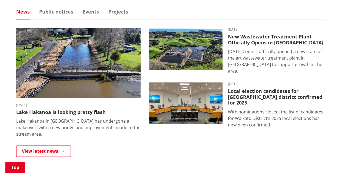
scroll to position [352, 0]
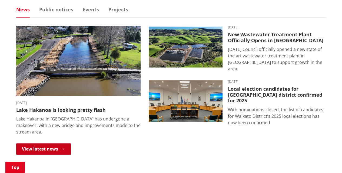
click at [48, 143] on link "View latest news" at bounding box center [43, 148] width 55 height 11
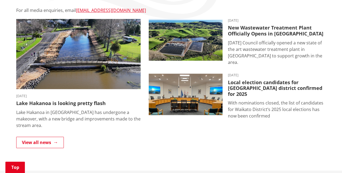
scroll to position [135, 0]
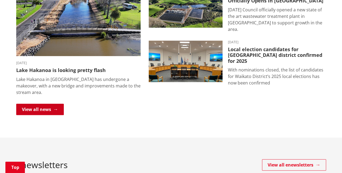
click at [52, 104] on link "View all news" at bounding box center [40, 109] width 48 height 11
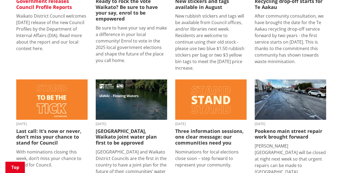
scroll to position [297, 0]
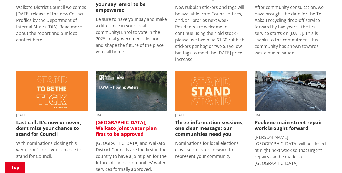
click at [120, 120] on h3 "[GEOGRAPHIC_DATA], Waikato joint water plan first to be approved" at bounding box center [131, 129] width 71 height 18
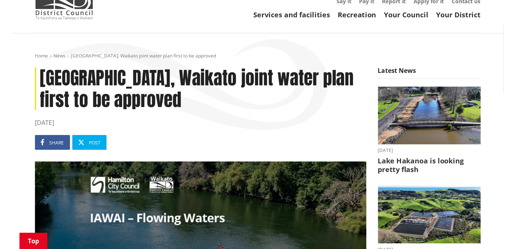
scroll to position [27, 0]
